Goal: Task Accomplishment & Management: Use online tool/utility

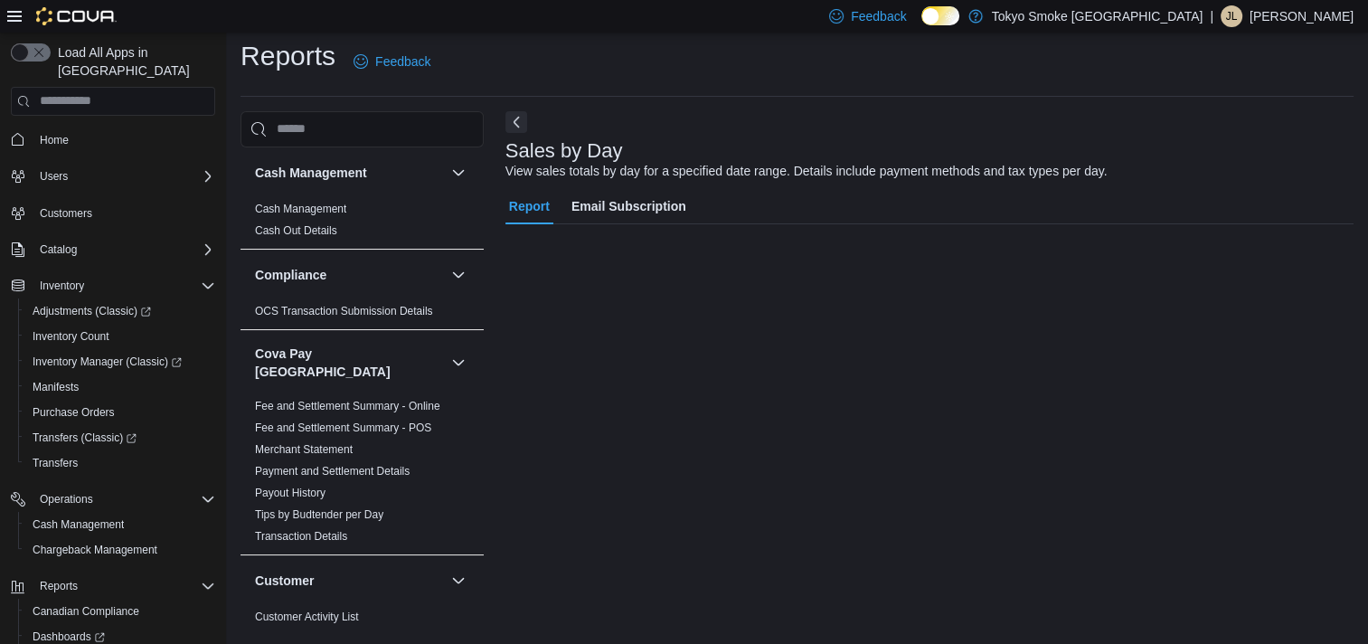
scroll to position [1468, 0]
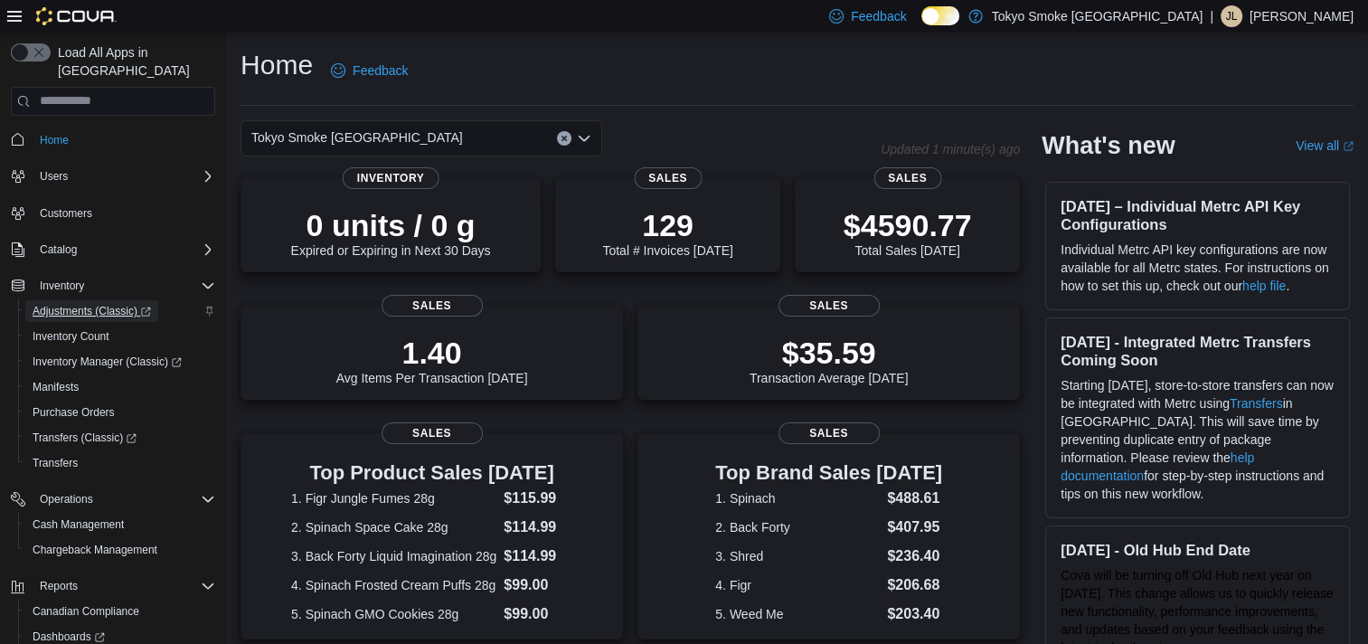
click at [98, 304] on span "Adjustments (Classic)" at bounding box center [92, 311] width 118 height 14
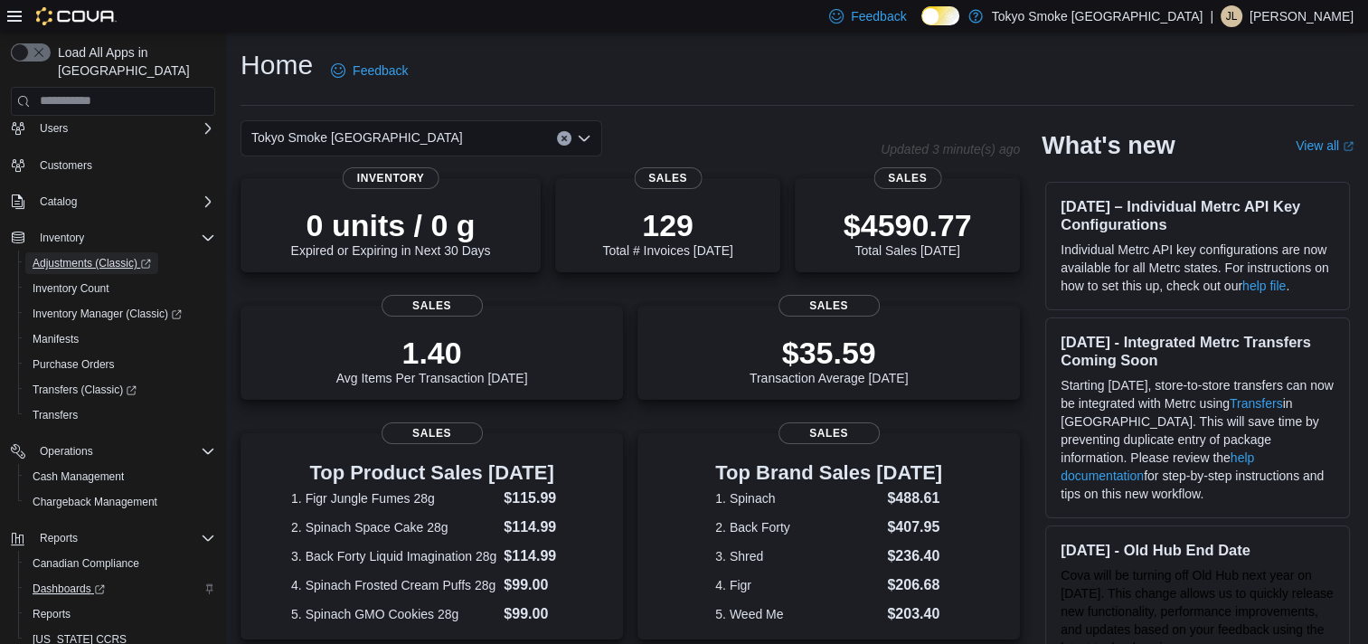
scroll to position [91, 0]
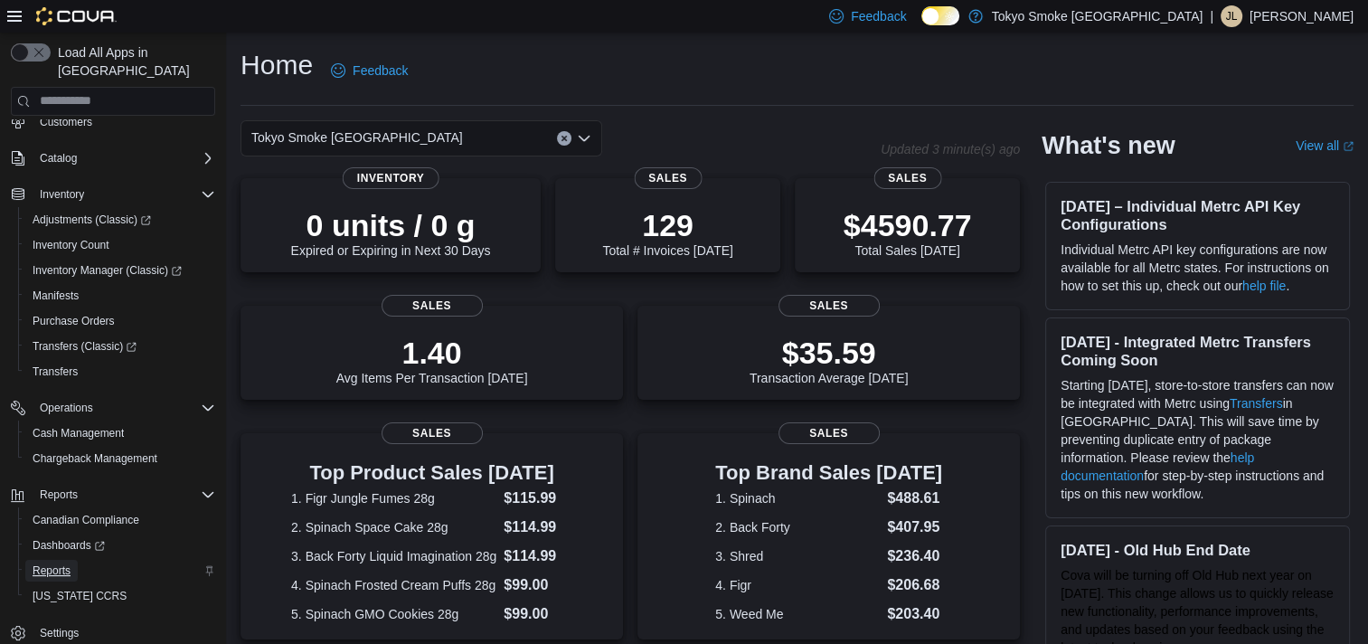
drag, startPoint x: 51, startPoint y: 553, endPoint x: 70, endPoint y: 548, distance: 19.7
click at [51, 563] on span "Reports" at bounding box center [52, 570] width 38 height 14
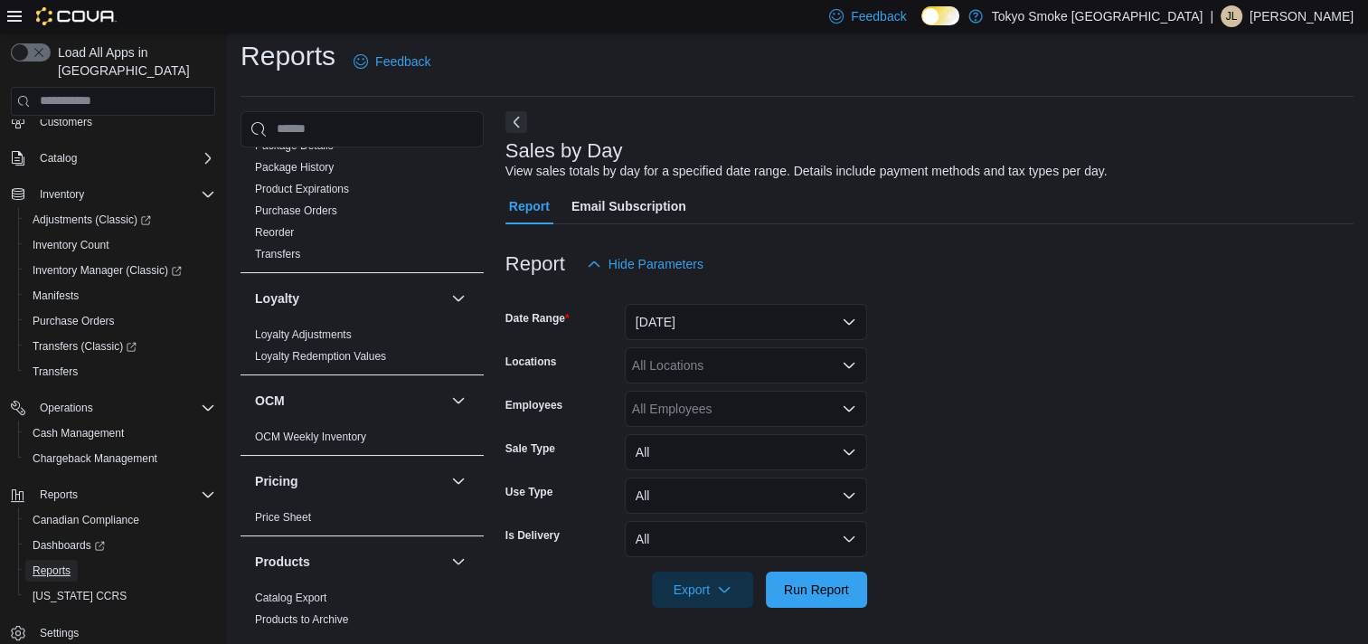
scroll to position [1356, 0]
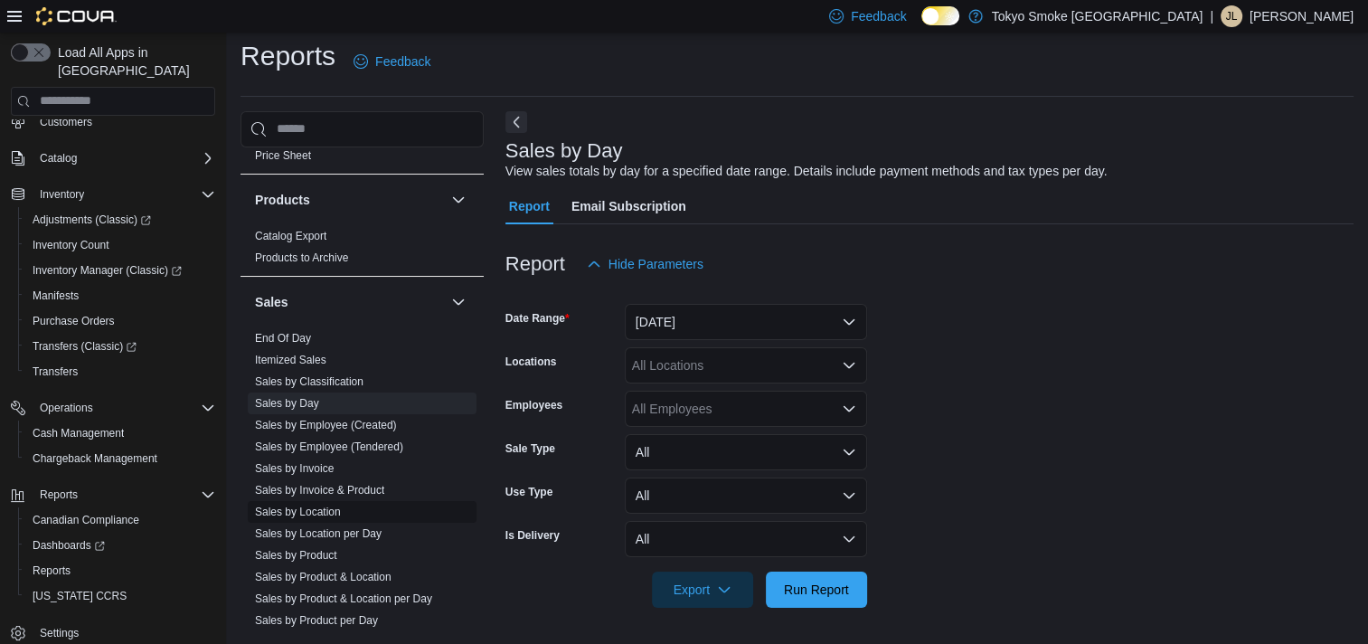
click at [315, 505] on link "Sales by Location" at bounding box center [298, 511] width 86 height 13
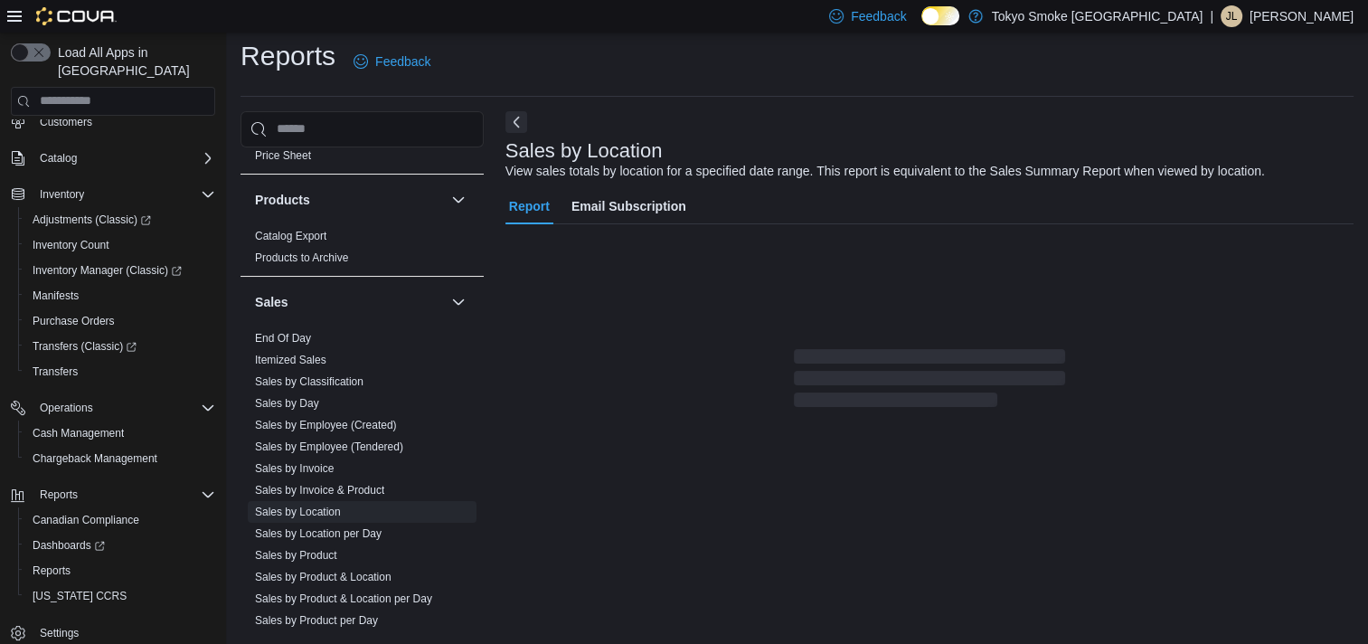
scroll to position [42, 0]
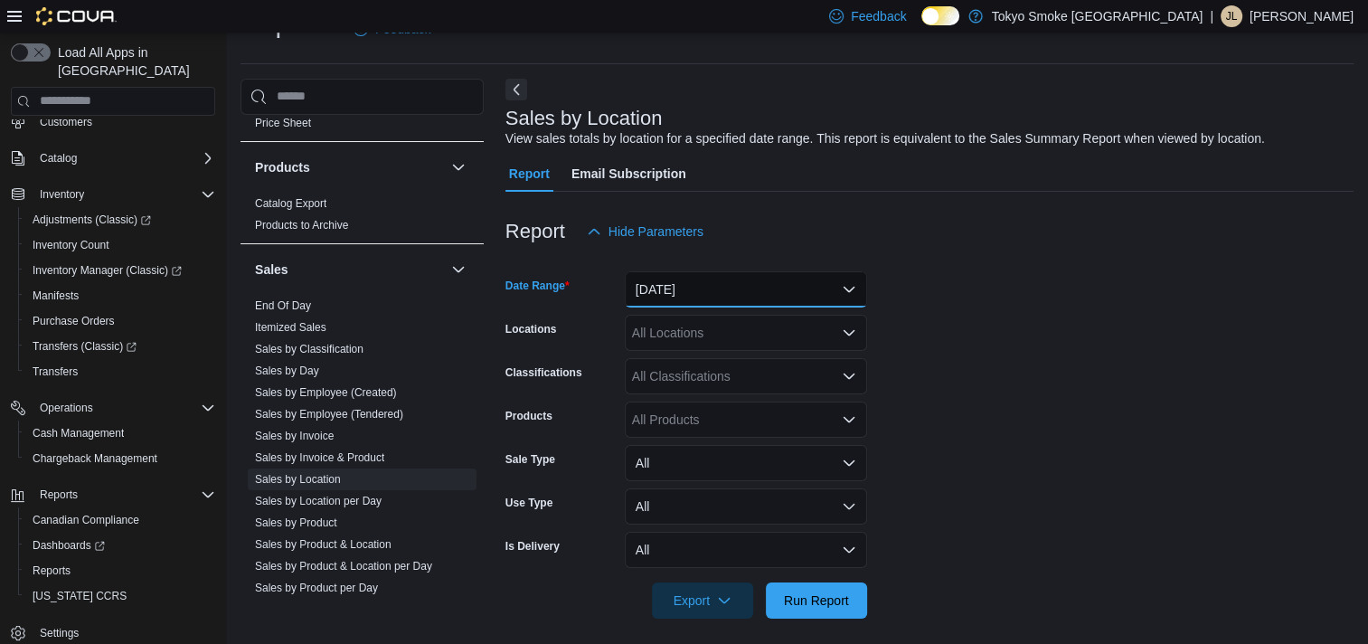
click at [690, 287] on button "[DATE]" at bounding box center [746, 289] width 242 height 36
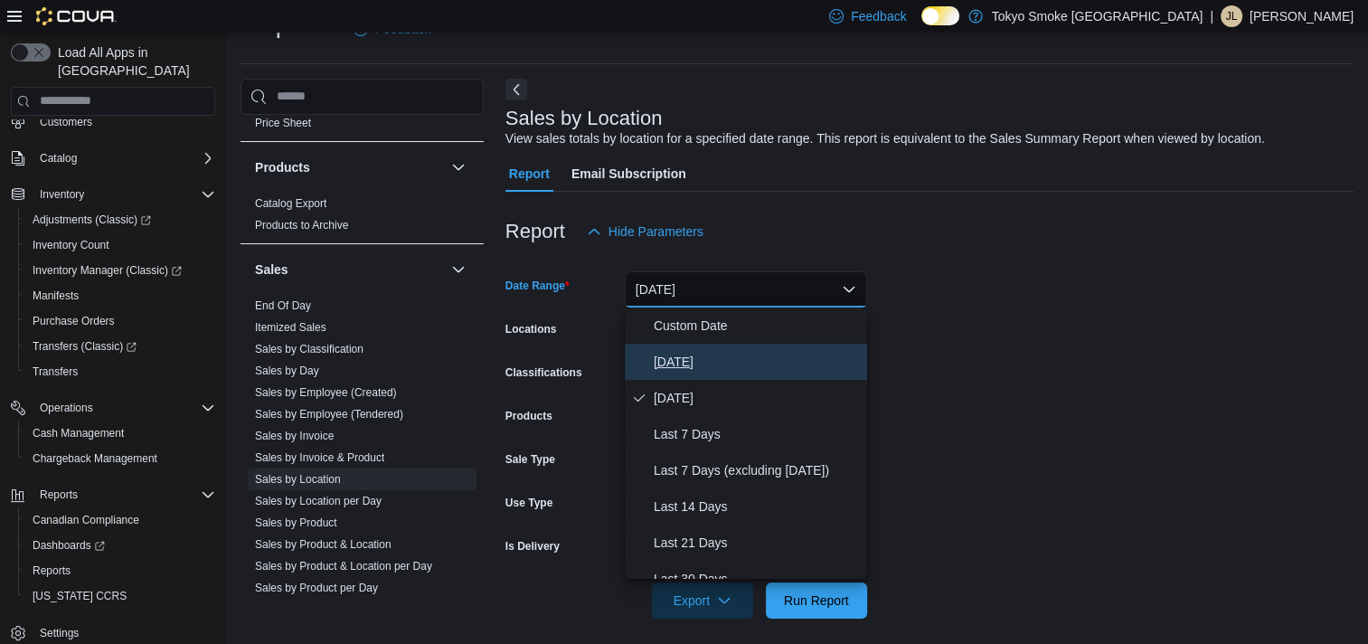
click at [680, 354] on span "[DATE]" at bounding box center [757, 362] width 206 height 22
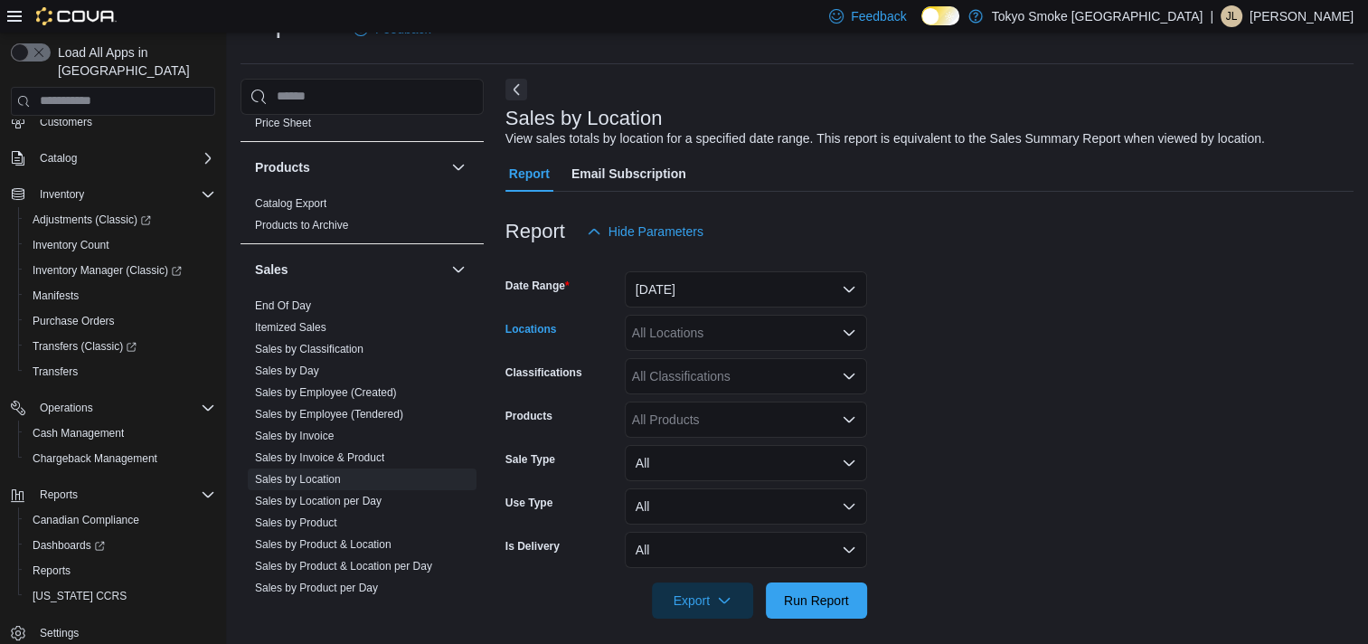
click at [682, 325] on div "All Locations" at bounding box center [746, 333] width 242 height 36
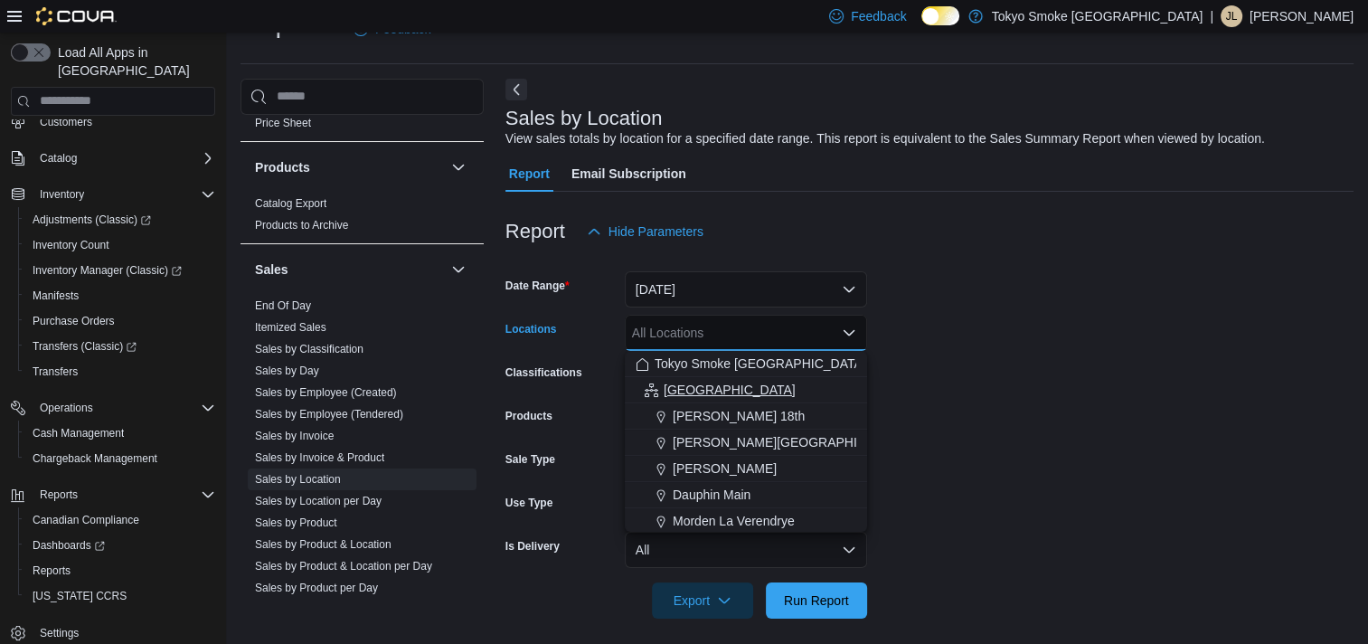
click at [696, 382] on span "[GEOGRAPHIC_DATA]" at bounding box center [730, 390] width 132 height 18
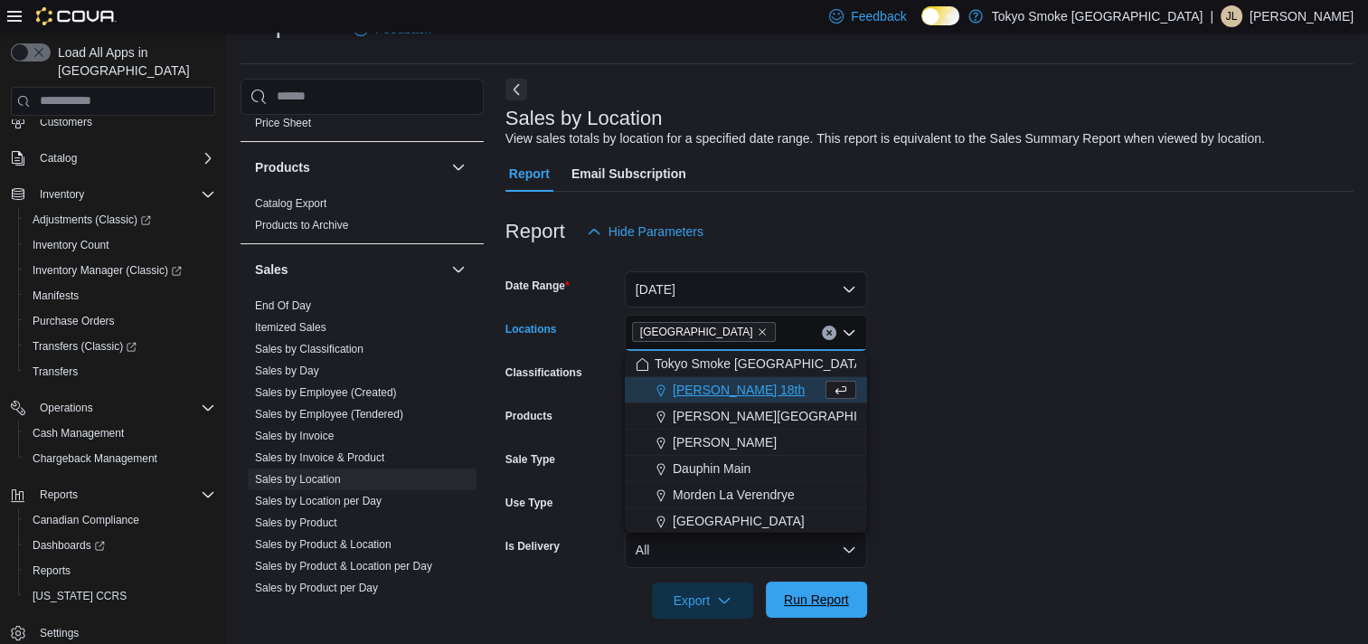
click at [828, 598] on span "Run Report" at bounding box center [816, 599] width 65 height 18
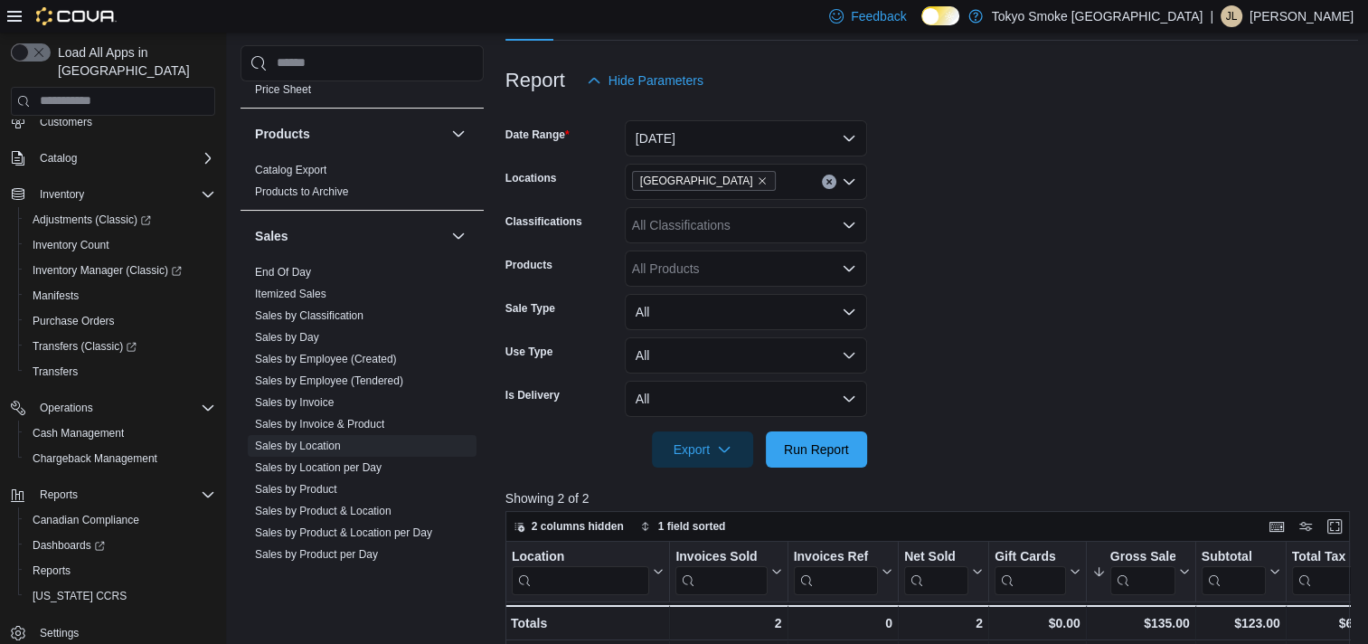
scroll to position [42, 0]
